Goal: Information Seeking & Learning: Check status

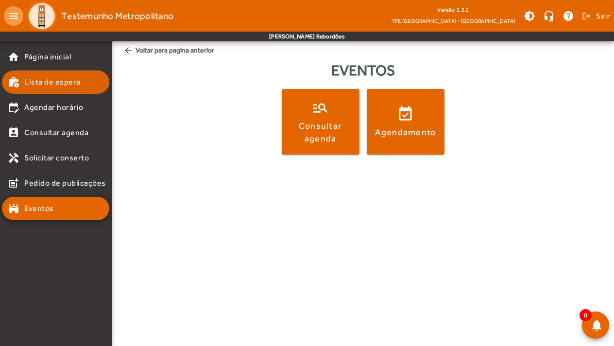
click at [40, 87] on span "Lista de espera" at bounding box center [52, 82] width 56 height 12
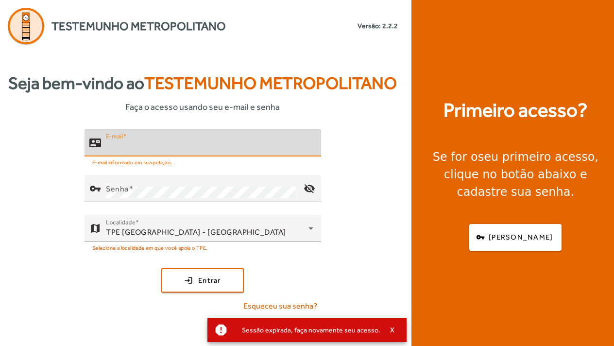
click at [169, 152] on input "E-mail" at bounding box center [209, 147] width 207 height 12
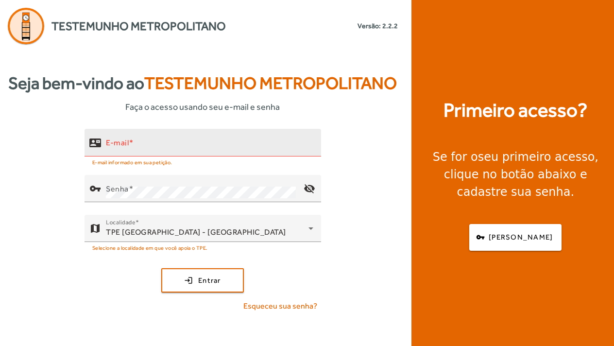
type input "**********"
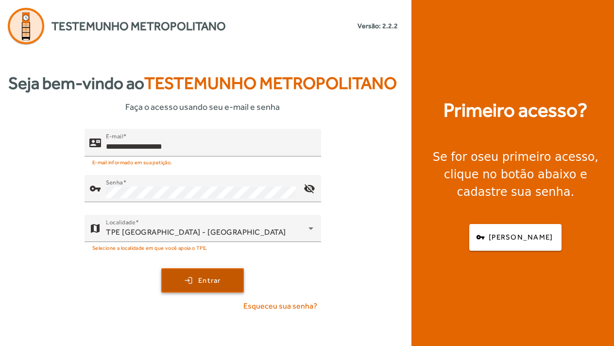
click at [205, 292] on span "submit" at bounding box center [202, 280] width 81 height 23
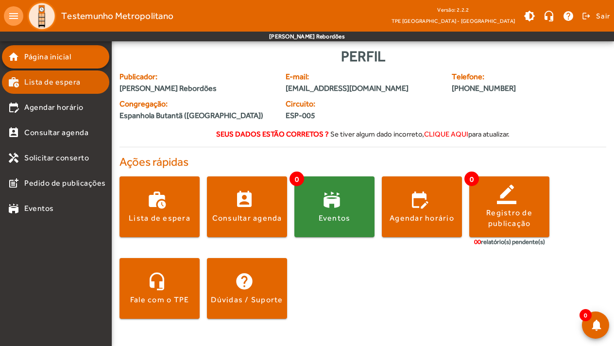
click at [43, 84] on span "Lista de espera" at bounding box center [52, 82] width 56 height 12
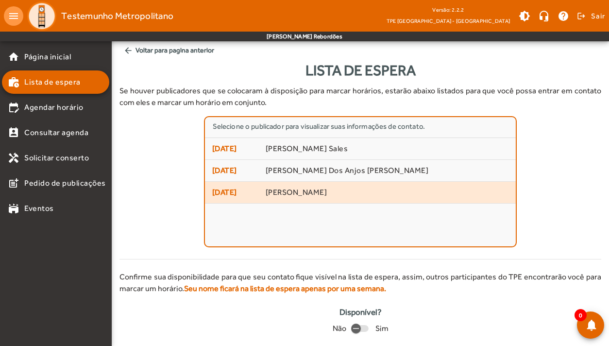
click at [355, 195] on span "[PERSON_NAME]" at bounding box center [387, 192] width 243 height 10
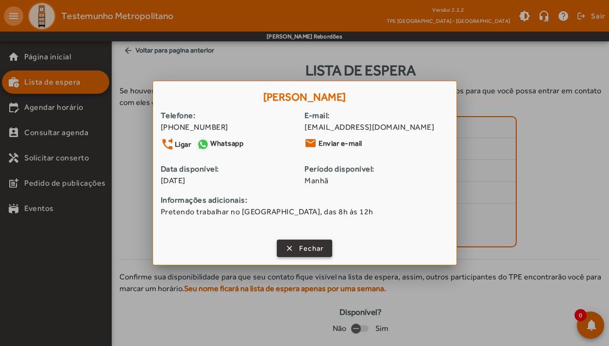
click at [316, 250] on span "Fechar" at bounding box center [311, 248] width 25 height 11
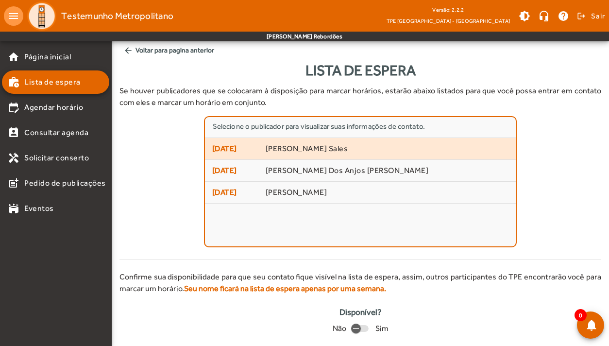
click at [322, 152] on span "[PERSON_NAME] Sales" at bounding box center [387, 149] width 243 height 10
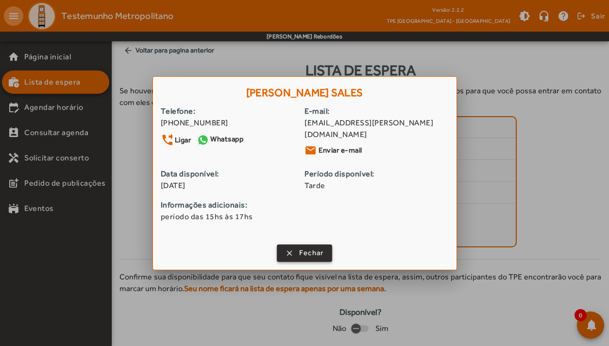
click at [305, 248] on span "Fechar" at bounding box center [311, 252] width 25 height 11
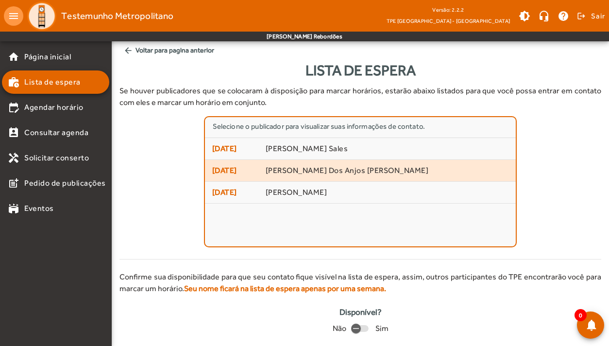
click at [310, 177] on mat-list-item "[DATE] [PERSON_NAME] Dos Anjos [PERSON_NAME]" at bounding box center [360, 171] width 311 height 22
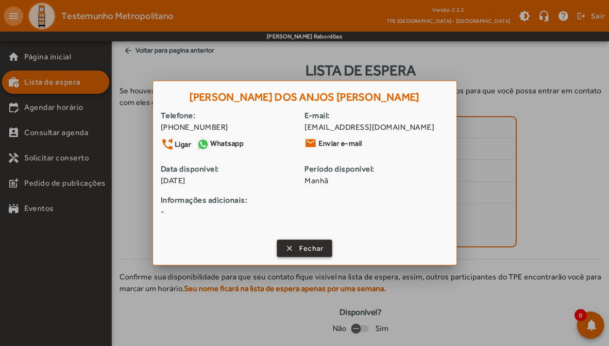
click at [305, 245] on span "Fechar" at bounding box center [311, 248] width 25 height 11
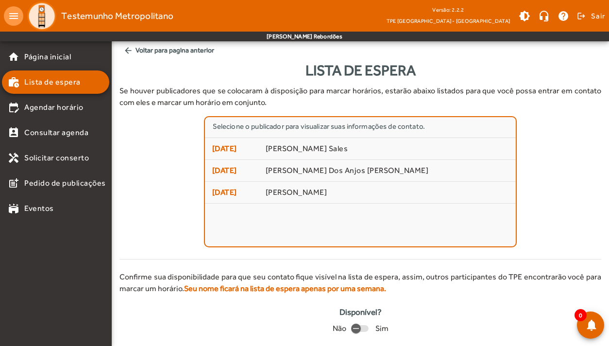
click at [578, 212] on div "Selecione o publicador para visualizar suas informações de contato. [DATE] [PER…" at bounding box center [360, 181] width 482 height 131
